Goal: Task Accomplishment & Management: Manage account settings

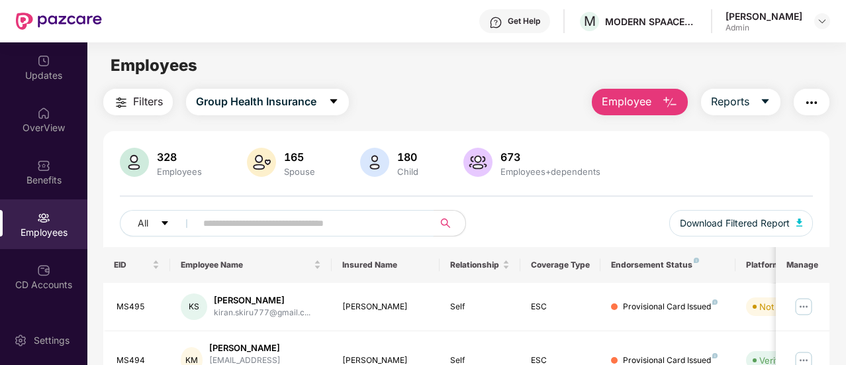
click at [267, 224] on input "text" at bounding box center [309, 223] width 212 height 20
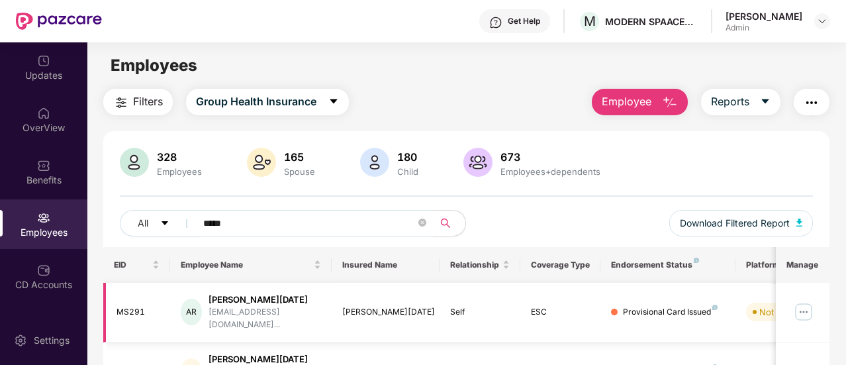
type input "*****"
click at [806, 302] on img at bounding box center [803, 311] width 21 height 21
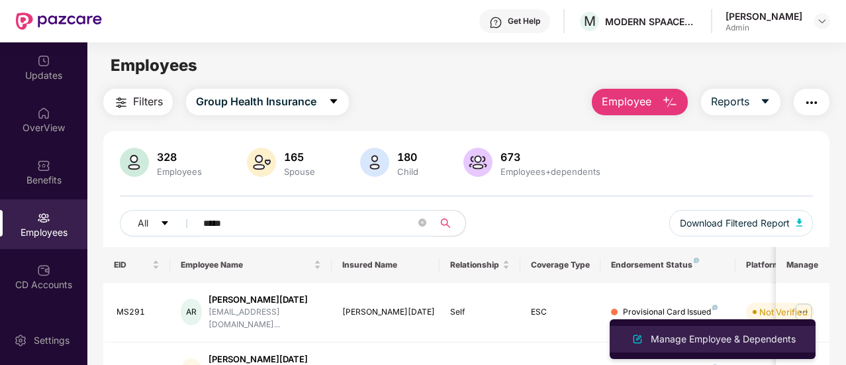
click at [679, 334] on div "Manage Employee & Dependents" at bounding box center [723, 338] width 150 height 15
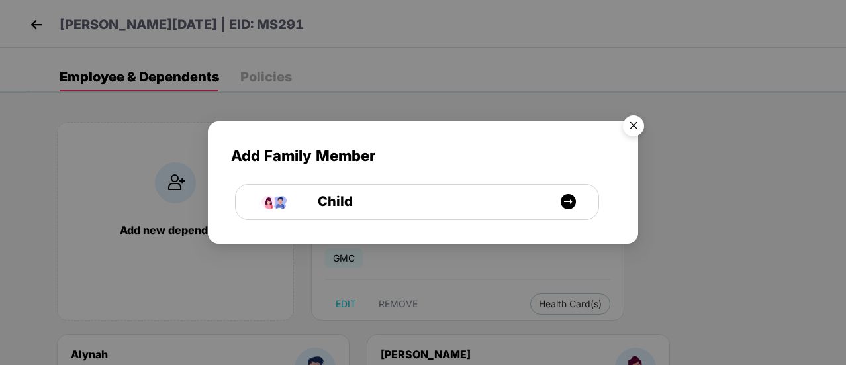
click at [633, 126] on img "Close" at bounding box center [633, 127] width 37 height 37
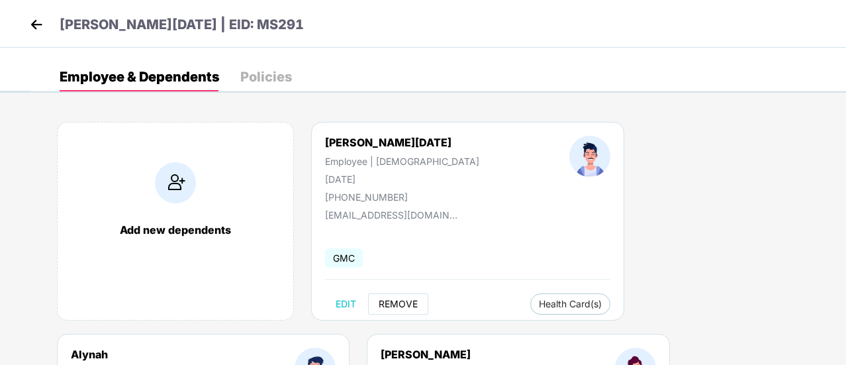
click at [384, 298] on span "REMOVE" at bounding box center [397, 303] width 39 height 11
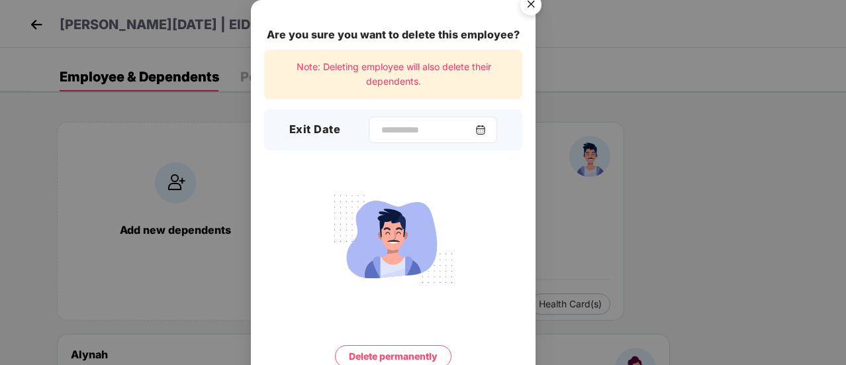
click at [486, 130] on img at bounding box center [480, 129] width 11 height 11
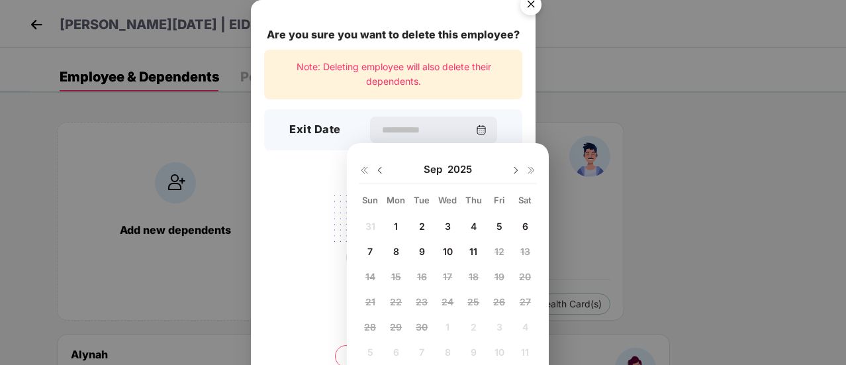
click at [450, 252] on span "10" at bounding box center [448, 250] width 10 height 11
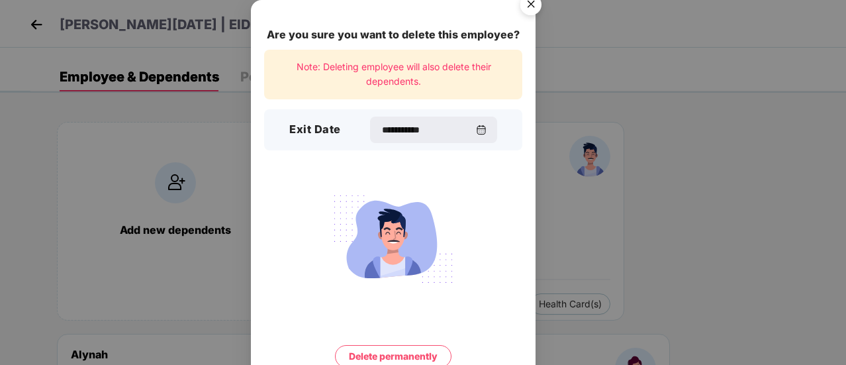
type input "**********"
click at [398, 355] on button "Delete permanently" at bounding box center [393, 356] width 116 height 22
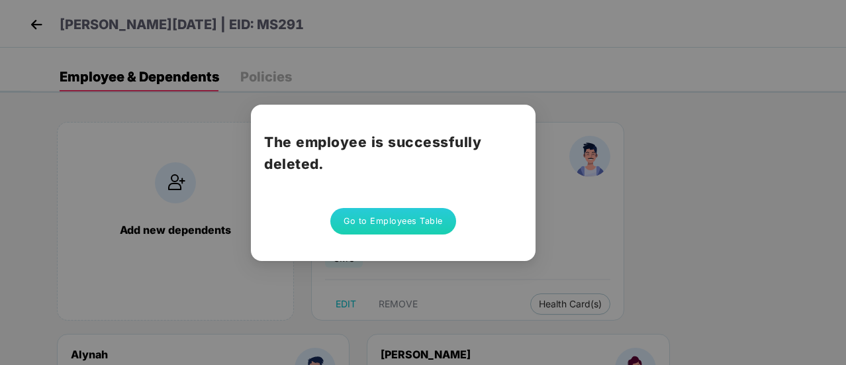
click at [385, 226] on button "Go to Employees Table" at bounding box center [393, 221] width 126 height 26
